Goal: Information Seeking & Learning: Learn about a topic

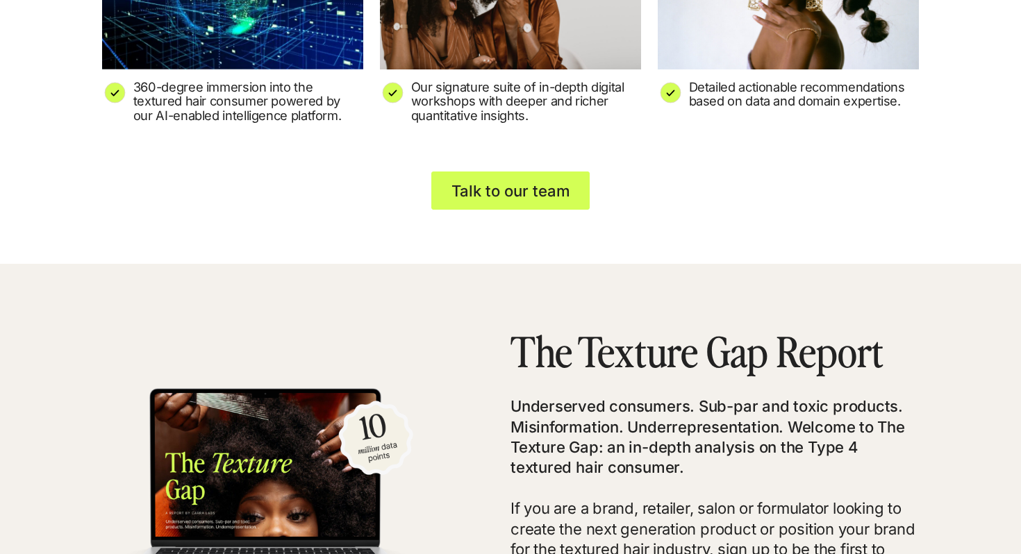
scroll to position [2910, 0]
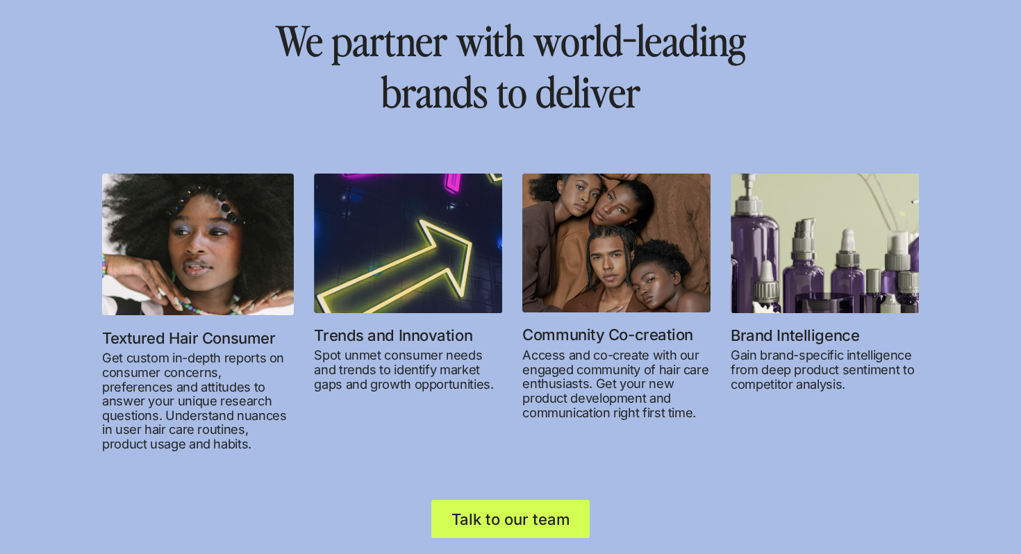
scroll to position [1706, 0]
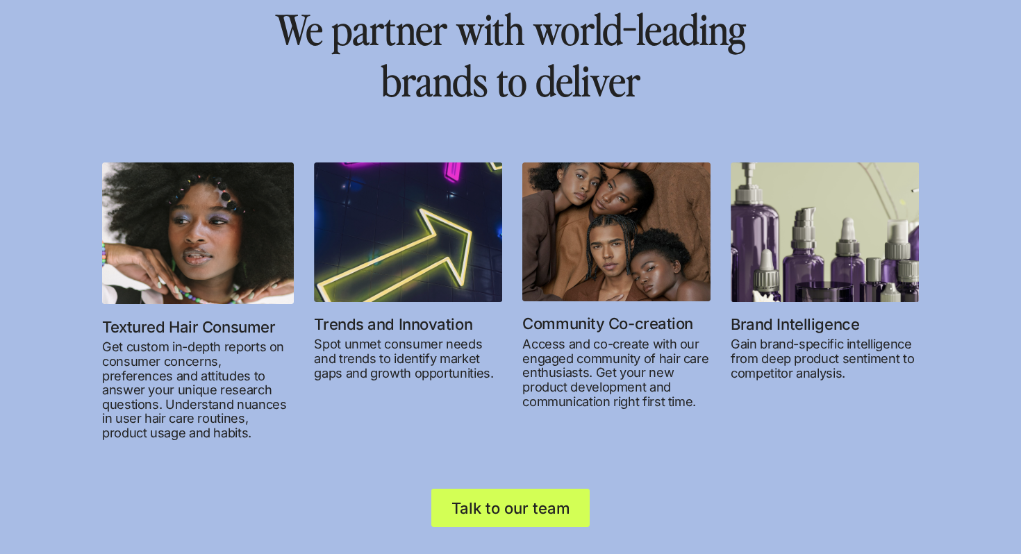
click at [216, 355] on p "Get custom in-depth reports on consumer concerns, preferences and attitudes to …" at bounding box center [198, 389] width 192 height 100
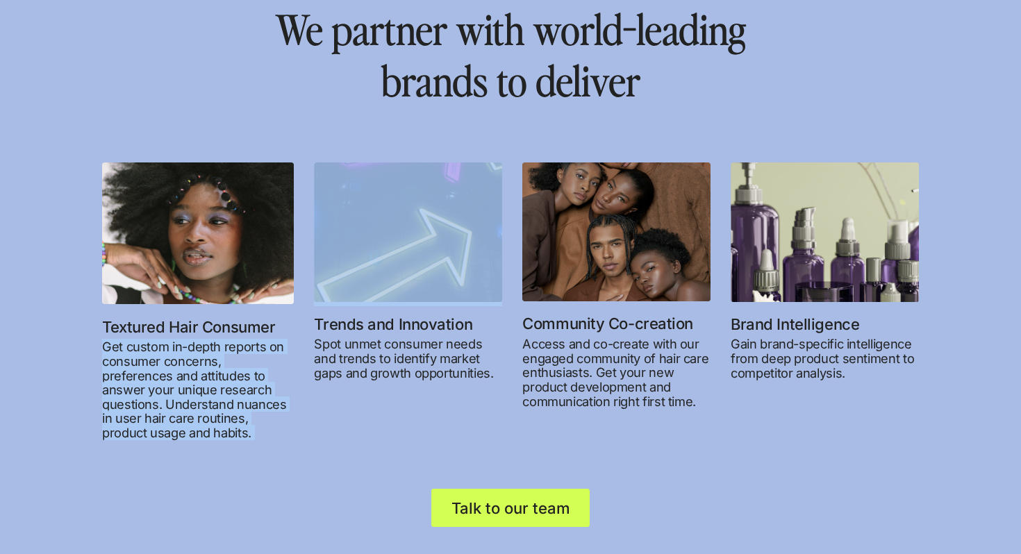
click at [216, 355] on p "Get custom in-depth reports on consumer concerns, preferences and attitudes to …" at bounding box center [198, 389] width 192 height 100
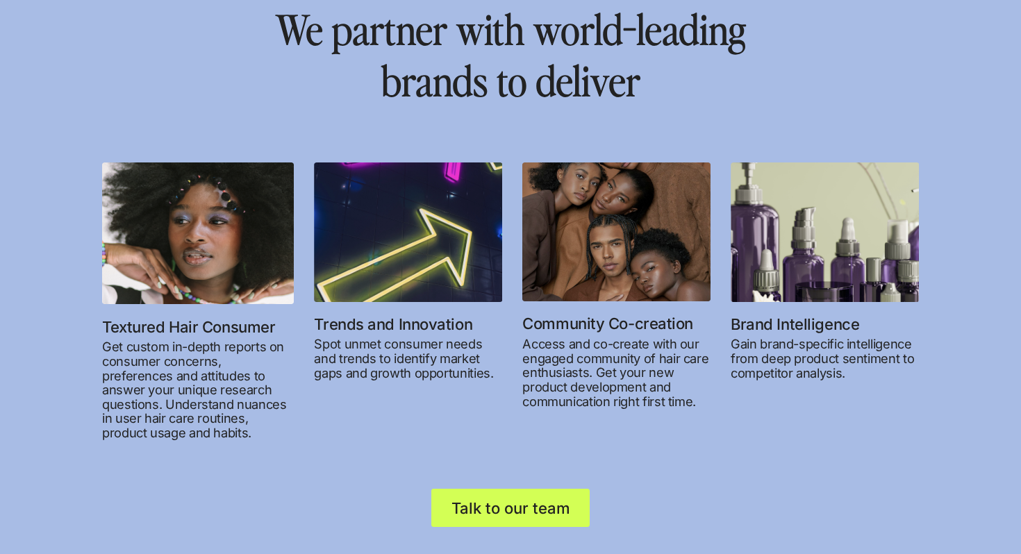
click at [151, 330] on h4 "Textured Hair Consumer" at bounding box center [198, 327] width 192 height 26
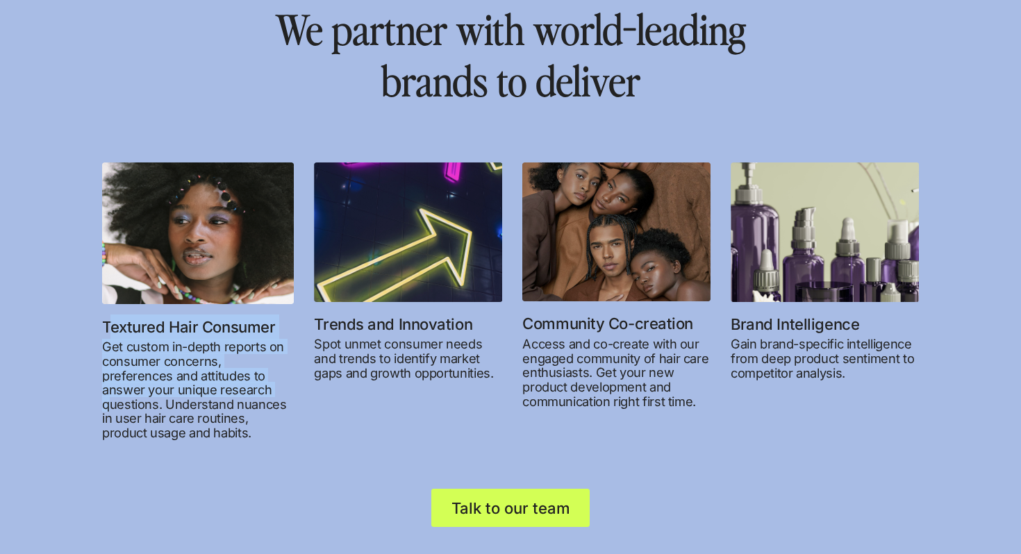
drag, startPoint x: 110, startPoint y: 328, endPoint x: 206, endPoint y: 392, distance: 115.1
click at [206, 392] on div "Textured Hair Consumer Get custom in-depth reports on consumer concerns, prefer…" at bounding box center [198, 301] width 192 height 278
click at [206, 392] on p "Get custom in-depth reports on consumer concerns, preferences and attitudes to …" at bounding box center [198, 389] width 192 height 100
drag, startPoint x: 102, startPoint y: 327, endPoint x: 185, endPoint y: 436, distance: 137.2
click at [185, 436] on div "Textured Hair Consumer Get custom in-depth reports on consumer concerns, prefer…" at bounding box center [198, 301] width 192 height 278
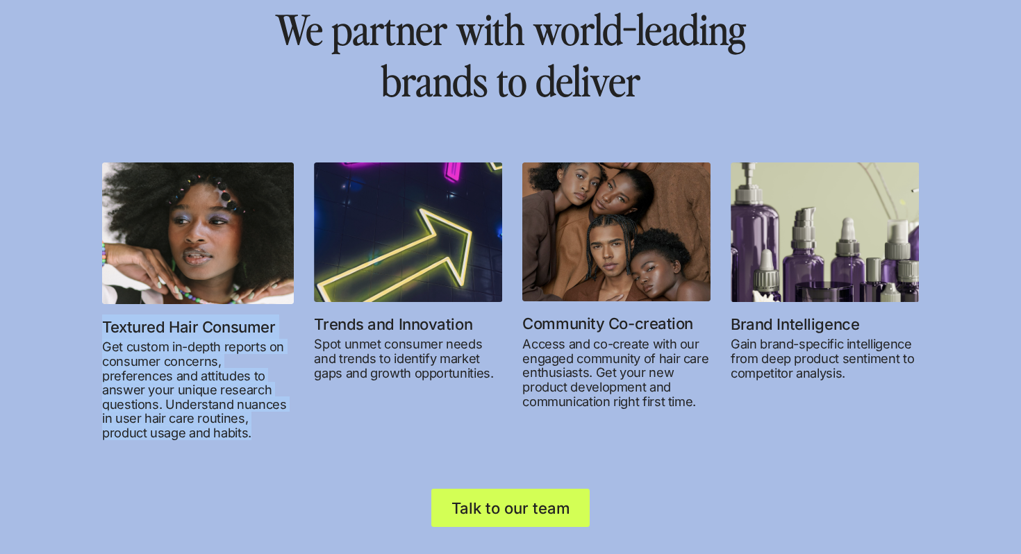
copy div "Textured Hair Consumer Get custom in-depth reports on consumer concerns, prefer…"
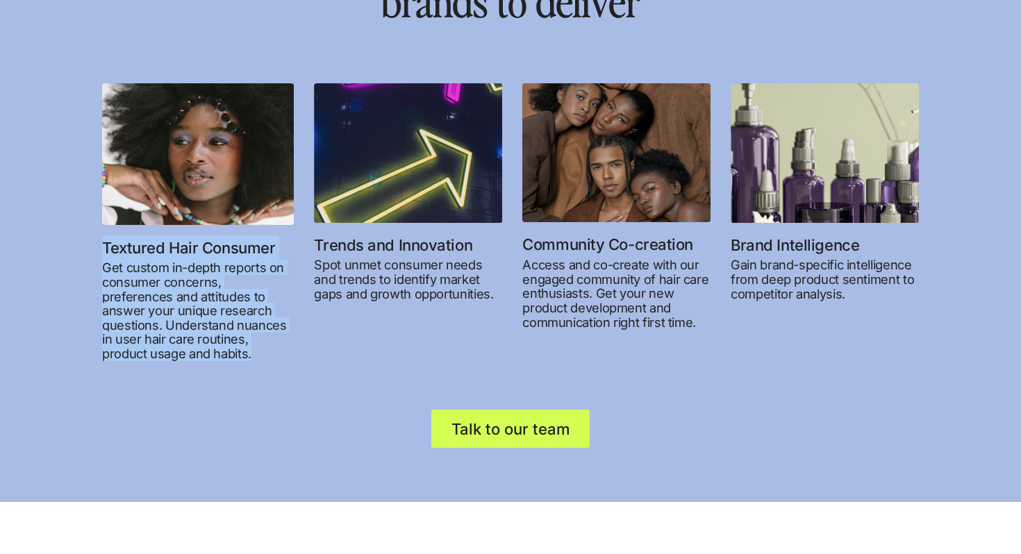
scroll to position [1768, 0]
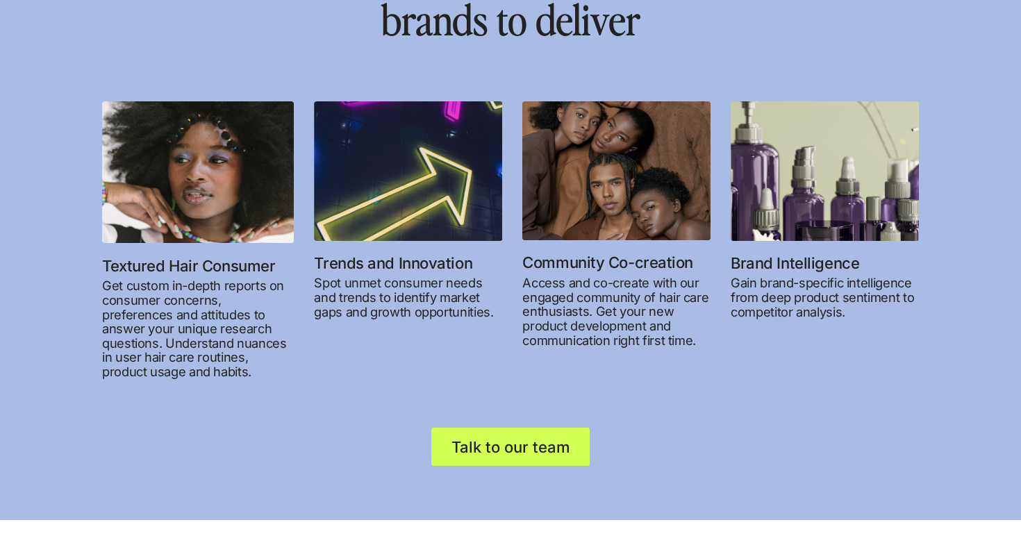
click at [418, 283] on p "Spot unmet consumer needs and trends to identify market gaps and growth opportu…" at bounding box center [408, 297] width 188 height 43
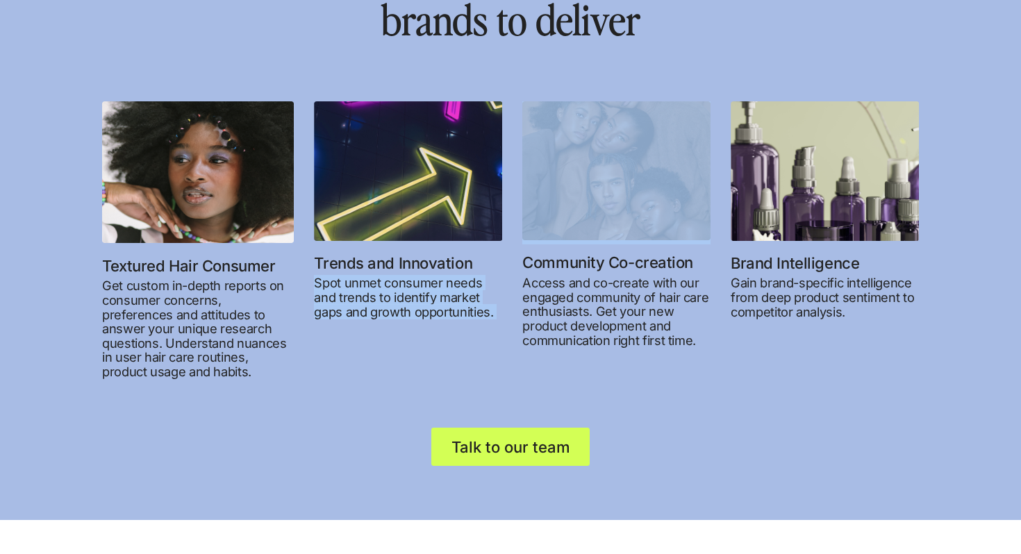
click at [418, 283] on p "Spot unmet consumer needs and trends to identify market gaps and growth opportu…" at bounding box center [408, 297] width 188 height 43
copy p "Spot unmet consumer needs and trends to identify market gaps and growth opportu…"
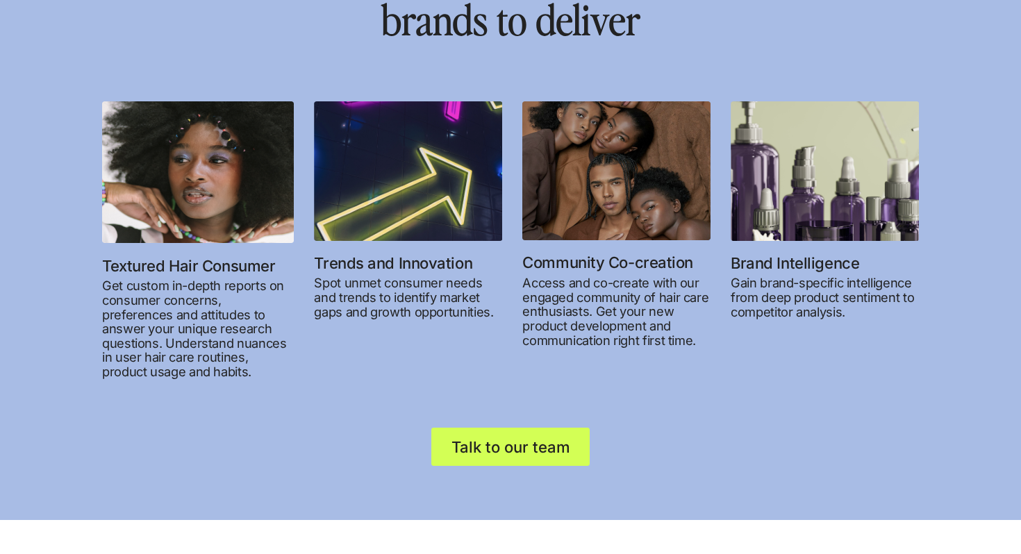
click at [314, 271] on h4 "Trends and Innovation" at bounding box center [408, 264] width 188 height 26
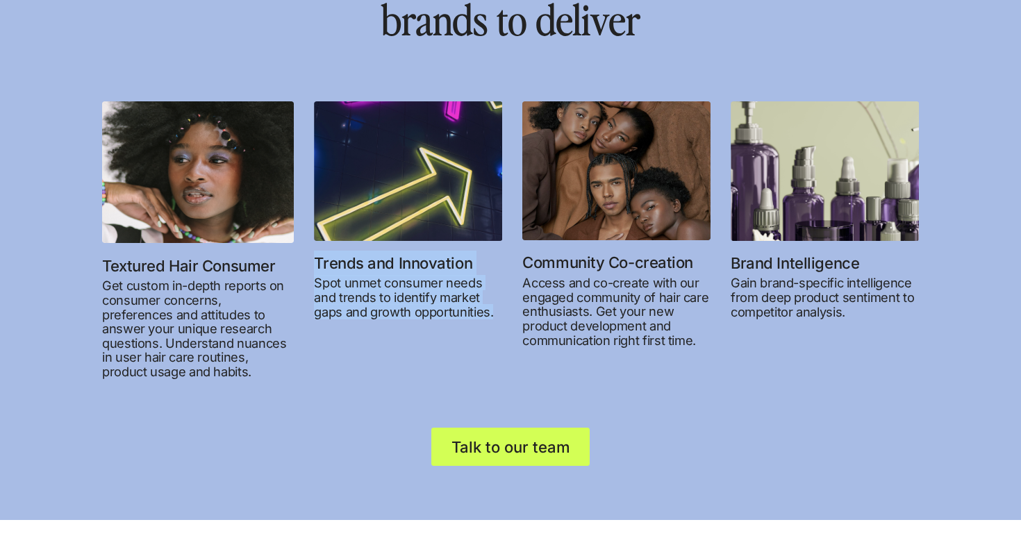
drag, startPoint x: 314, startPoint y: 265, endPoint x: 501, endPoint y: 319, distance: 195.3
click at [502, 319] on div "Textured Hair Consumer Get custom in-depth reports on consumer concerns, prefer…" at bounding box center [510, 240] width 816 height 278
copy div "Trends and Innovation Spot unmet consumer needs and trends to identify market g…"
